Goal: Check status: Check status

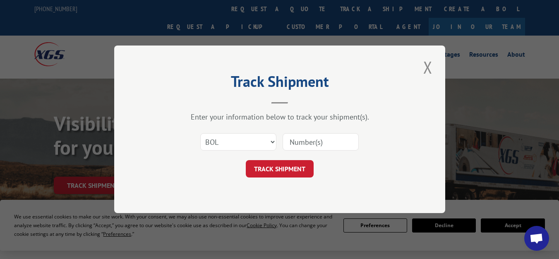
select select "bol"
paste input "5954090"
type input "5954090"
click at [294, 167] on button "TRACK SHIPMENT" at bounding box center [280, 169] width 68 height 17
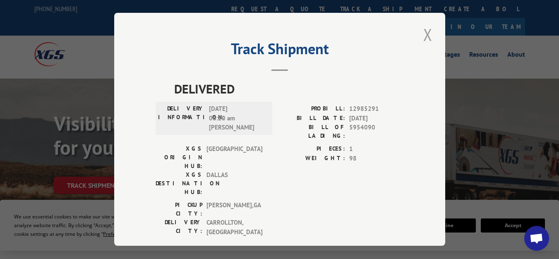
click at [422, 34] on button "Close modal" at bounding box center [428, 34] width 14 height 23
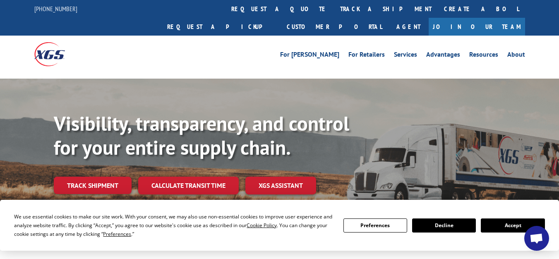
click at [207, 177] on link "Calculate transit time" at bounding box center [188, 186] width 101 height 18
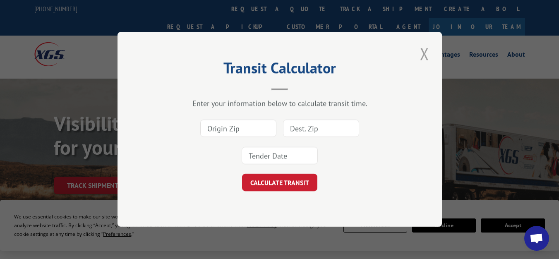
click at [418, 53] on button "Close modal" at bounding box center [425, 53] width 14 height 23
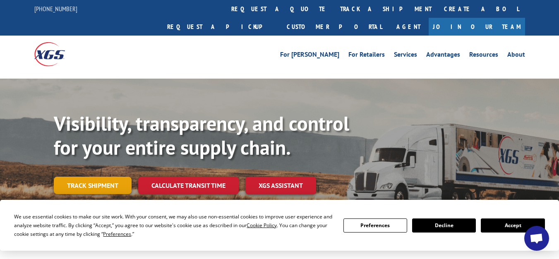
click at [88, 177] on link "Track shipment" at bounding box center [93, 185] width 78 height 17
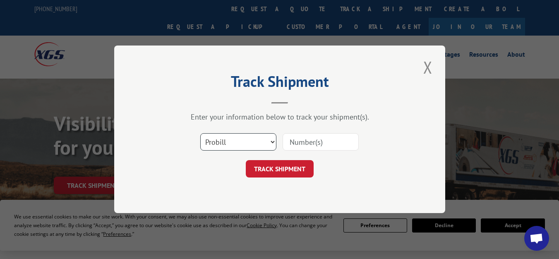
drag, startPoint x: 215, startPoint y: 140, endPoint x: 214, endPoint y: 150, distance: 10.0
click at [215, 140] on select "Select category... Probill BOL PO" at bounding box center [238, 142] width 76 height 17
select select "bol"
click at [200, 134] on select "Select category... Probill BOL PO" at bounding box center [238, 142] width 76 height 17
